Goal: Information Seeking & Learning: Learn about a topic

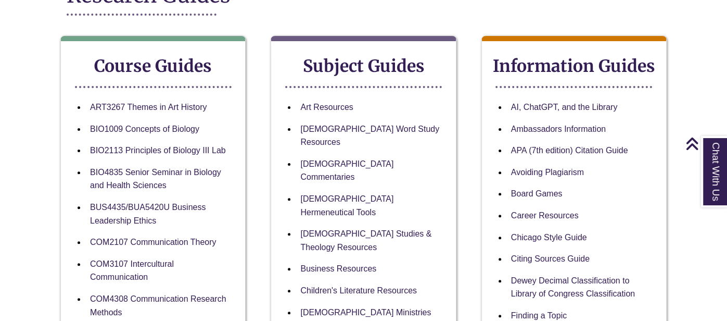
scroll to position [163, 0]
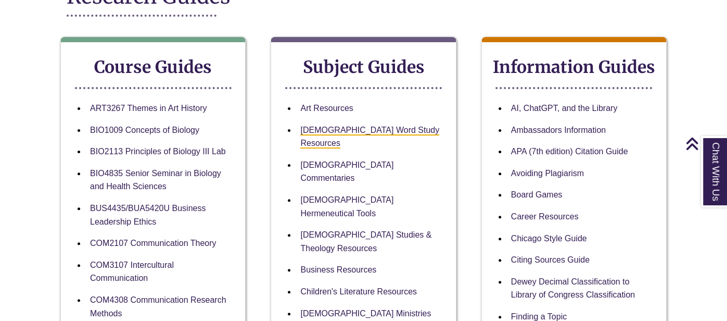
click at [357, 127] on link "[DEMOGRAPHIC_DATA] Word Study Resources" at bounding box center [369, 136] width 139 height 23
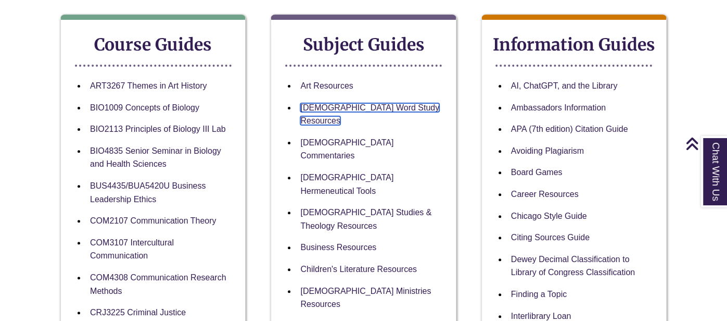
scroll to position [0, 0]
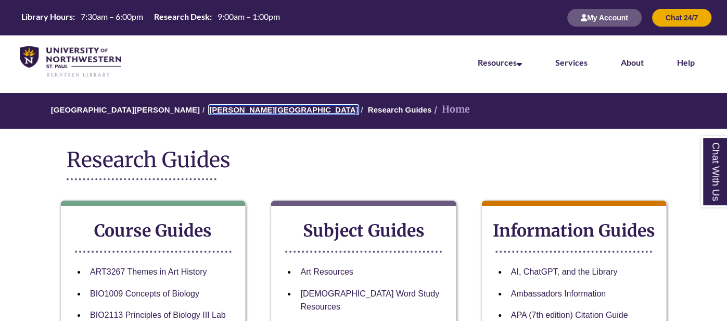
click at [226, 109] on link "[PERSON_NAME][GEOGRAPHIC_DATA]" at bounding box center [283, 109] width 149 height 9
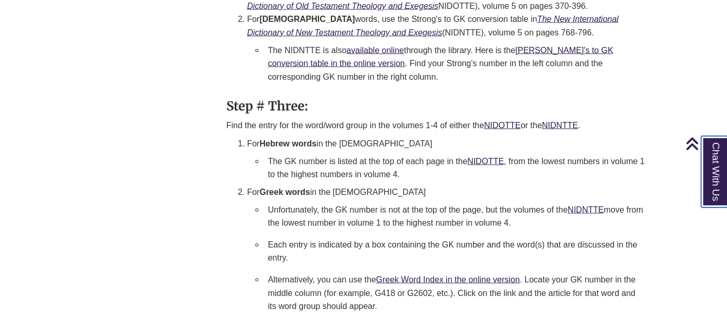
scroll to position [1362, 0]
click at [460, 150] on li "The GK number is listed at the top of each page in the NIDOTTE , from the lowes…" at bounding box center [457, 167] width 387 height 35
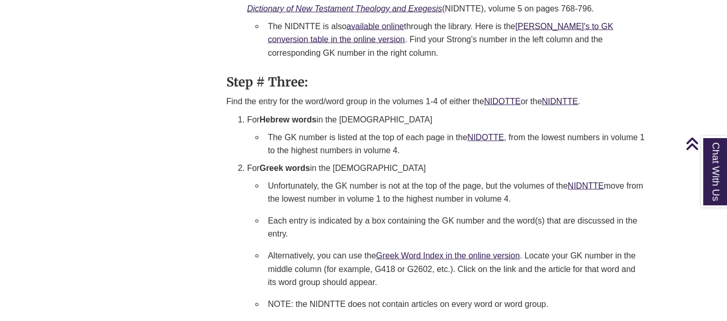
scroll to position [1381, 0]
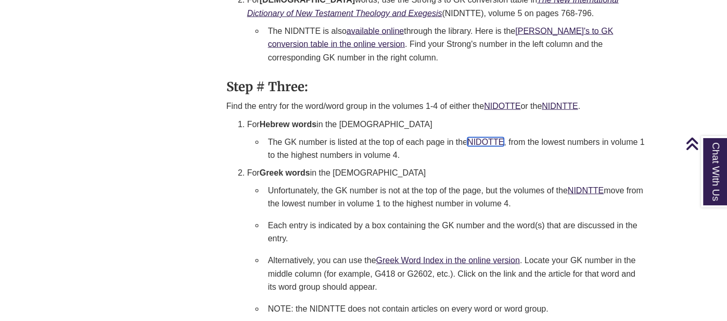
click at [483, 137] on link "NIDOTTE" at bounding box center [485, 141] width 36 height 9
click at [446, 256] on link "Greek Word Index in the online version" at bounding box center [448, 260] width 144 height 9
click at [410, 256] on link "Greek Word Index in the online version" at bounding box center [448, 260] width 144 height 9
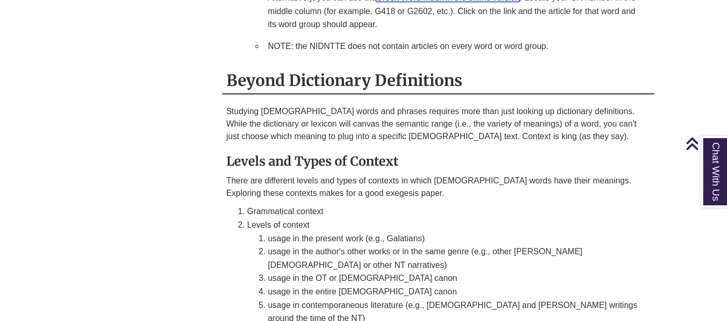
scroll to position [1646, 0]
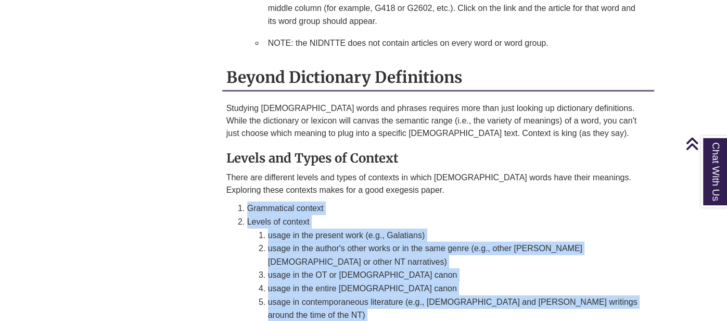
drag, startPoint x: 246, startPoint y: 155, endPoint x: 491, endPoint y: 279, distance: 274.4
click at [491, 279] on ol "Grammatical context Levels of context usage in the present work (e.g., Galatian…" at bounding box center [448, 267] width 403 height 133
copy ol "Grammatical context Levels of context usage in the present work (e.g., Galatian…"
click at [223, 182] on div "Studying biblical words and phrases requires more than just looking up dictiona…" at bounding box center [438, 218] width 432 height 233
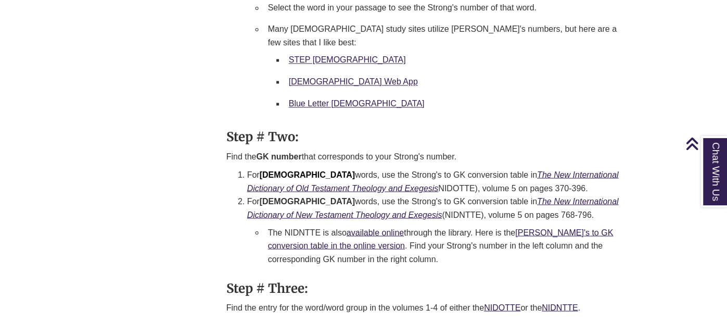
scroll to position [1183, 0]
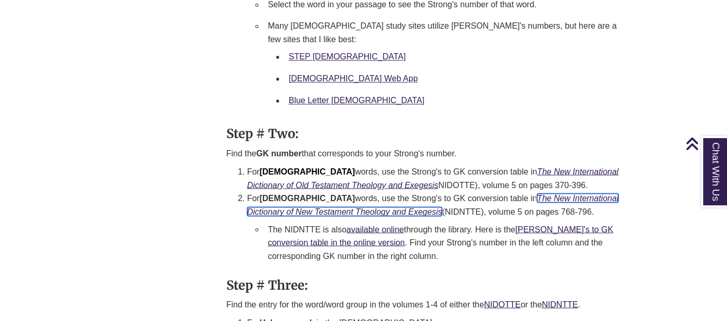
click at [328, 193] on icon "The New International Dictionary of New Testament Theology and Exegesis" at bounding box center [433, 204] width 372 height 22
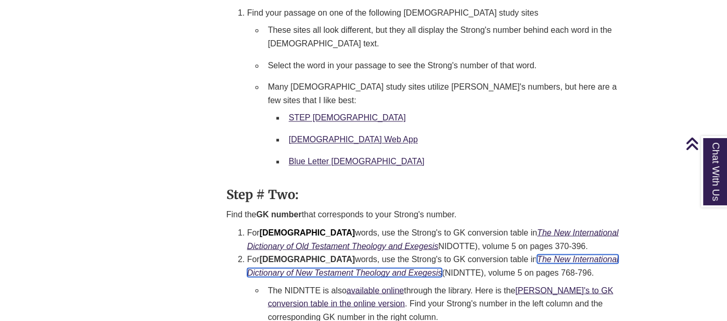
scroll to position [1123, 0]
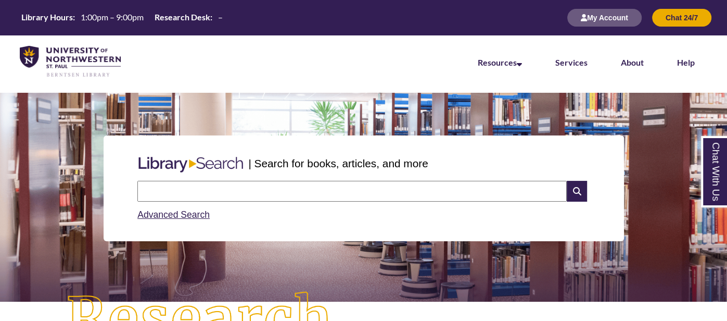
click at [284, 196] on input "text" at bounding box center [351, 191] width 429 height 21
type input "**********"
